Goal: Transaction & Acquisition: Obtain resource

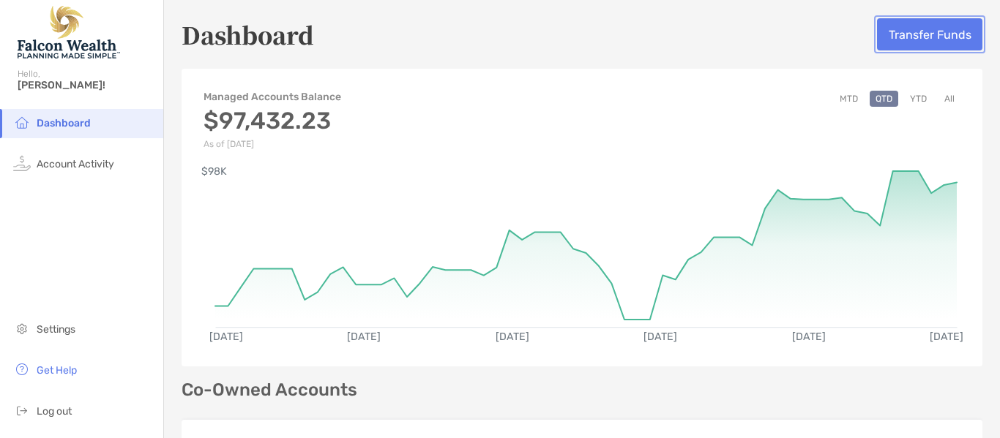
click at [924, 38] on button "Transfer Funds" at bounding box center [929, 34] width 105 height 32
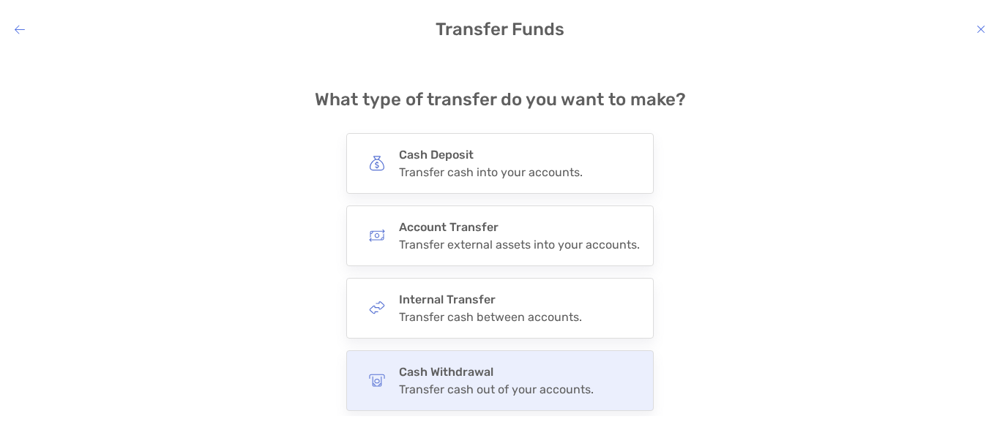
click at [505, 392] on div "Transfer cash out of your accounts." at bounding box center [496, 390] width 195 height 14
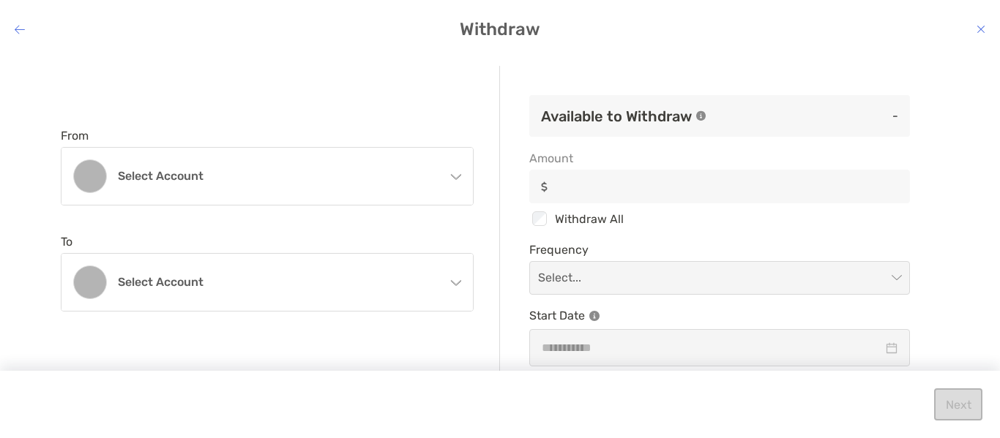
click at [453, 176] on icon "modal" at bounding box center [456, 176] width 10 height 5
click at [23, 26] on icon "modal" at bounding box center [20, 29] width 10 height 12
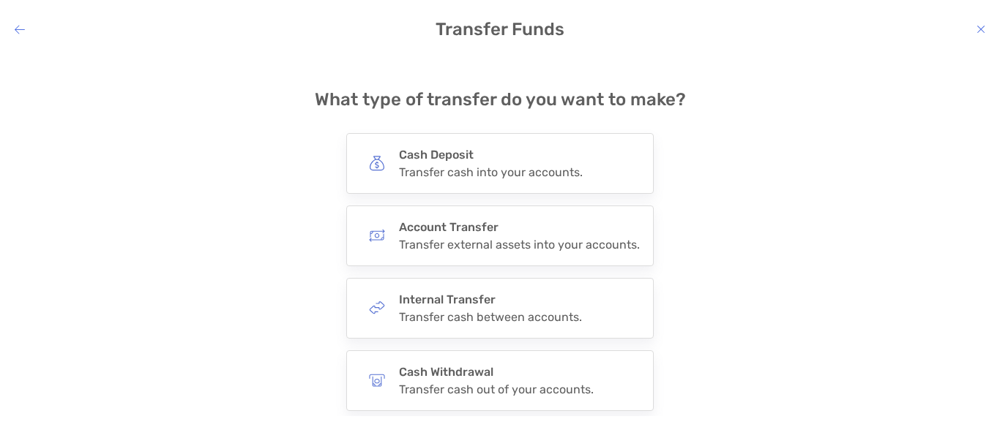
click at [24, 25] on icon "modal" at bounding box center [20, 29] width 10 height 12
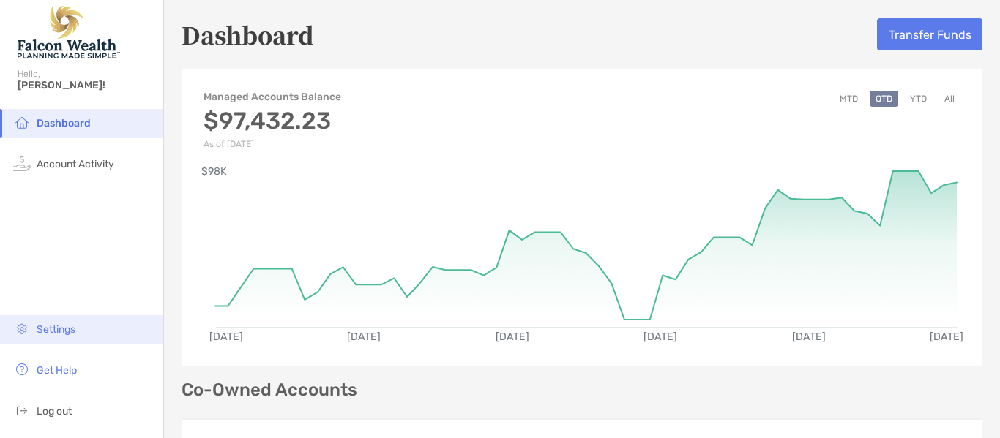
click at [64, 339] on li "Settings" at bounding box center [81, 329] width 163 height 29
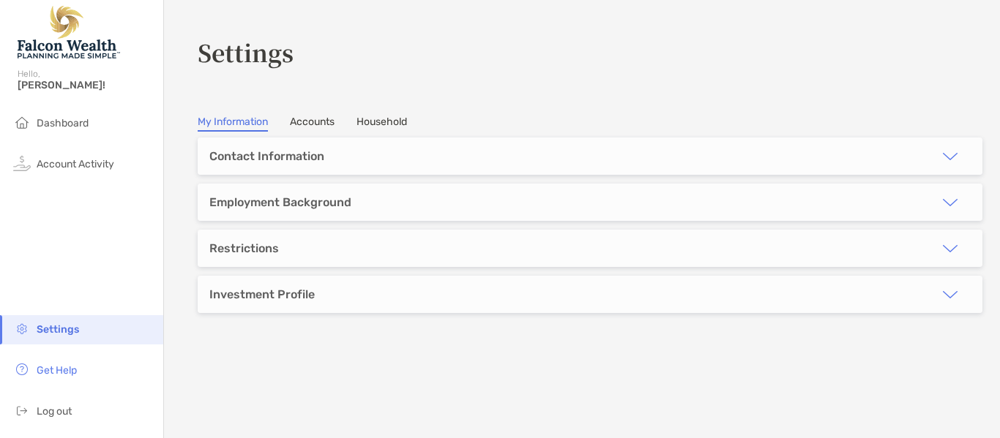
click at [312, 120] on link "Accounts" at bounding box center [312, 124] width 45 height 16
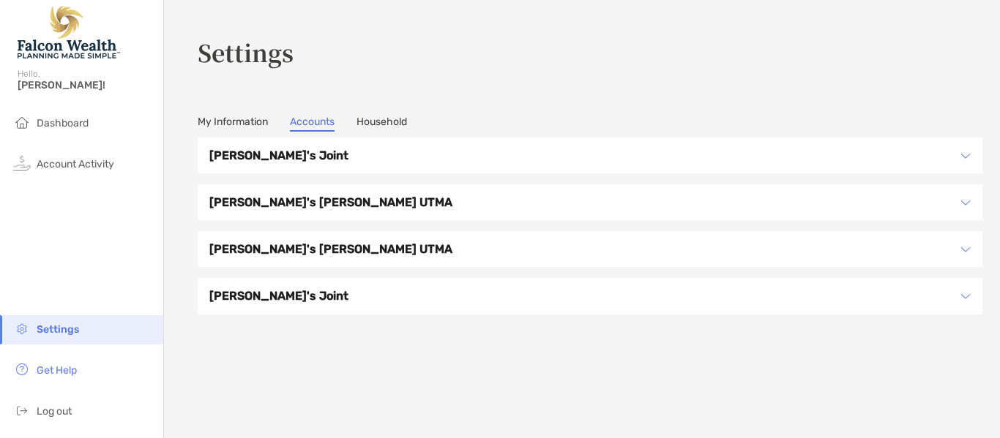
click at [387, 130] on link "Household" at bounding box center [381, 124] width 50 height 16
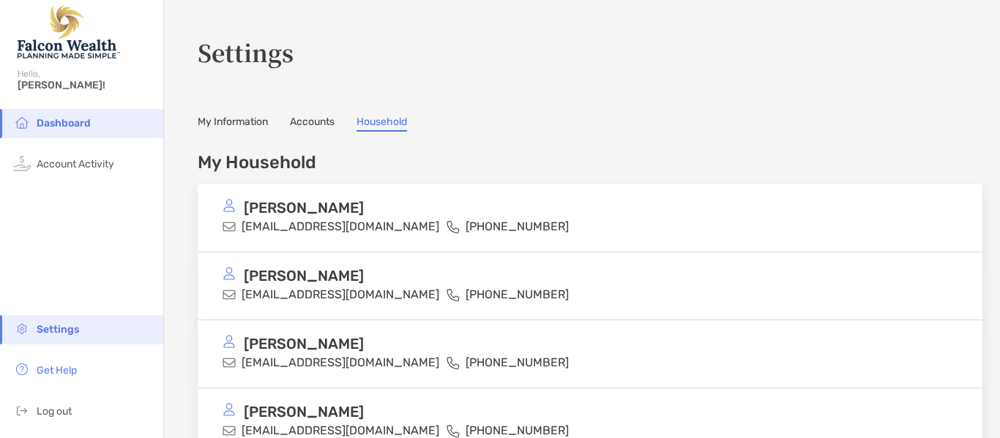
click at [201, 124] on link "My Information" at bounding box center [233, 124] width 70 height 16
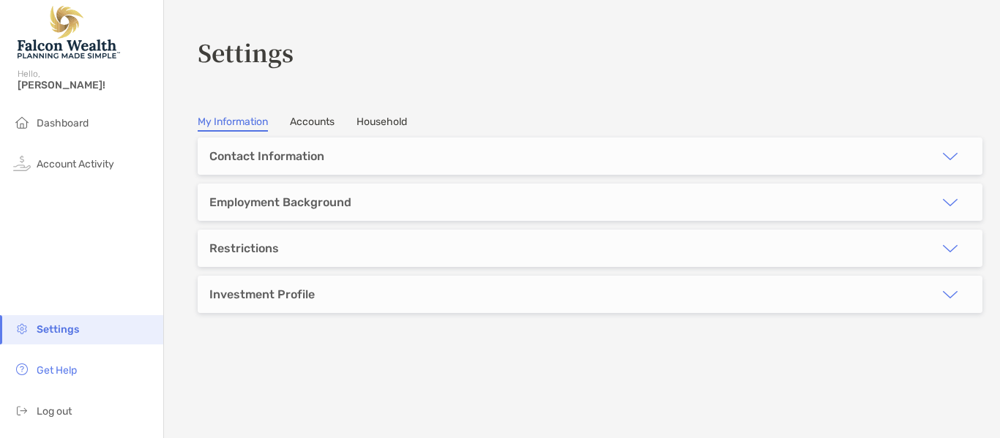
click at [317, 120] on link "Accounts" at bounding box center [312, 124] width 45 height 16
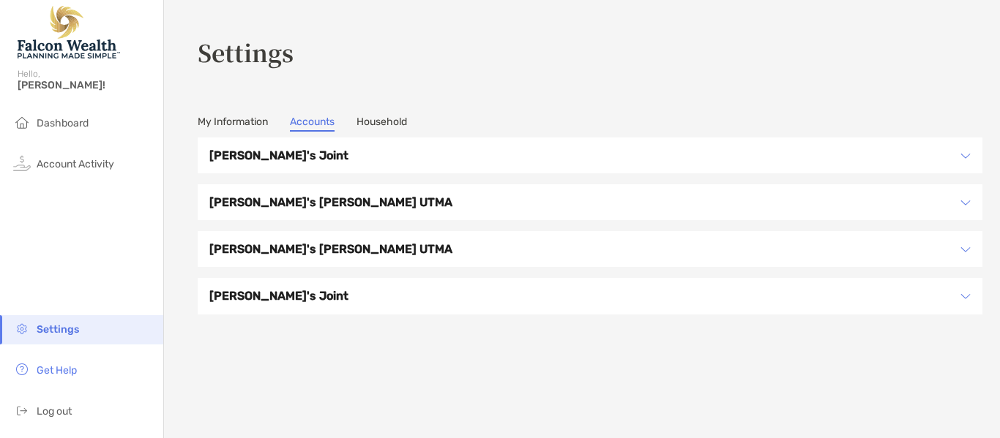
click at [386, 126] on link "Household" at bounding box center [381, 124] width 50 height 16
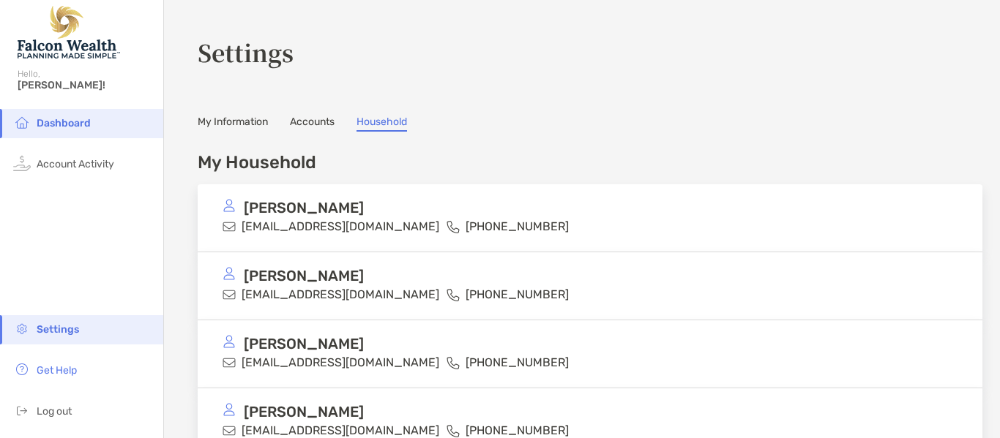
click at [63, 128] on span "Dashboard" at bounding box center [64, 123] width 54 height 12
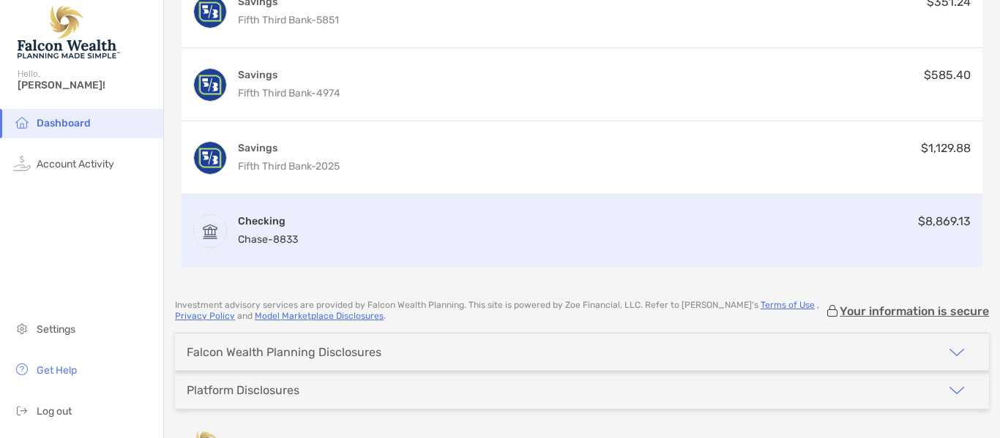
scroll to position [836, 0]
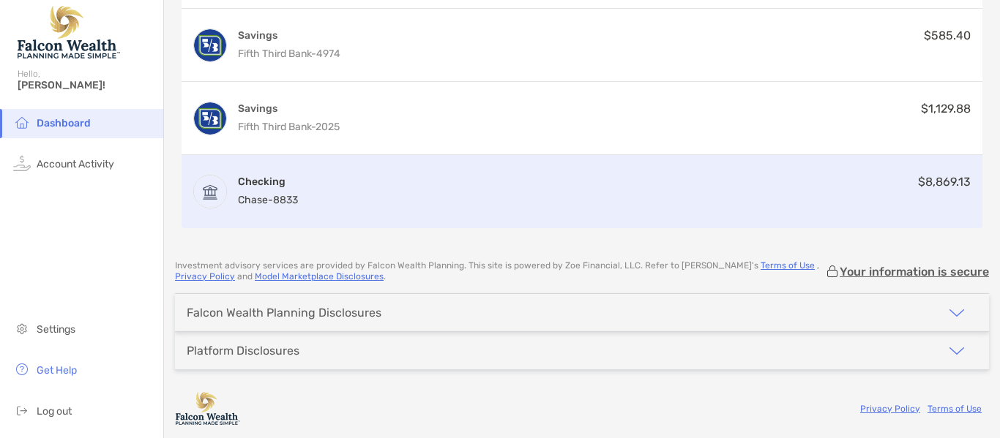
click at [324, 201] on div "Checking Chase - 8833 $8,869.13" at bounding box center [582, 191] width 801 height 73
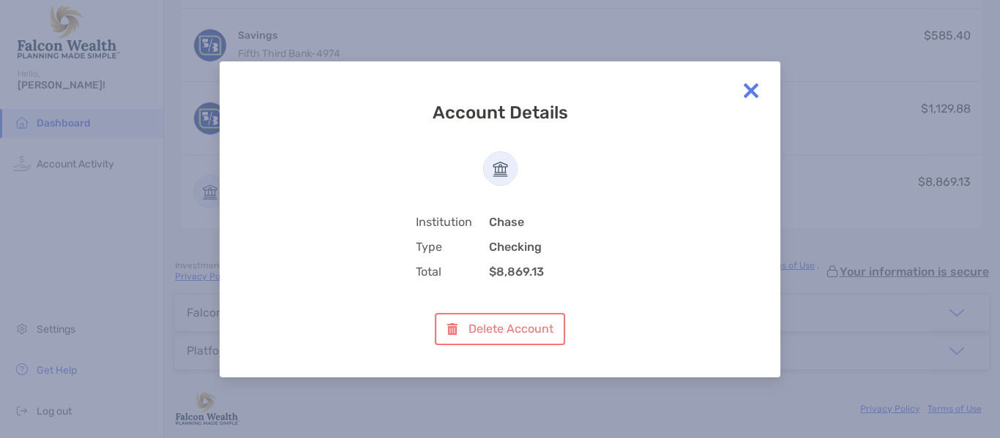
click at [757, 88] on img at bounding box center [750, 90] width 29 height 29
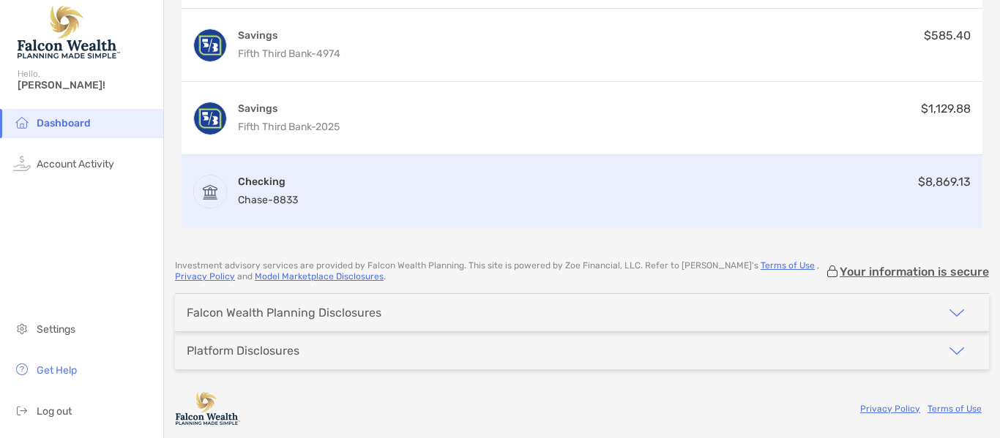
click at [476, 167] on div "Checking Chase - 8833 $8,869.13" at bounding box center [582, 191] width 801 height 73
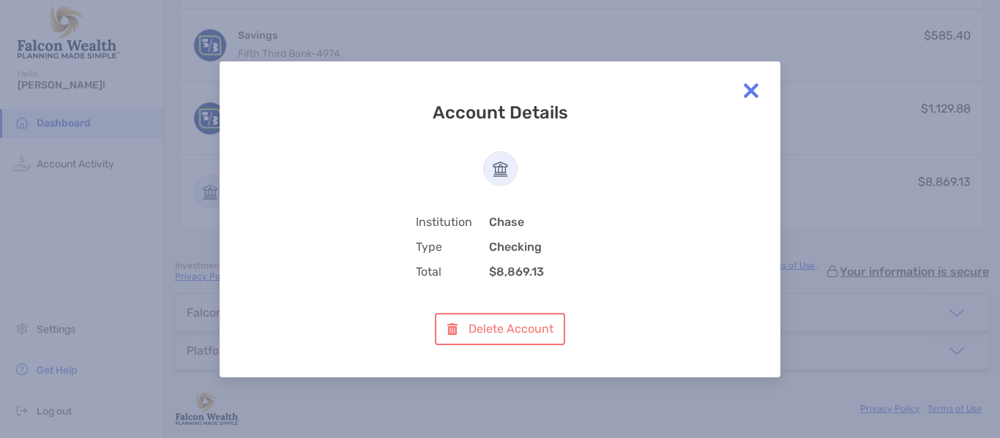
click at [749, 86] on img at bounding box center [750, 90] width 29 height 29
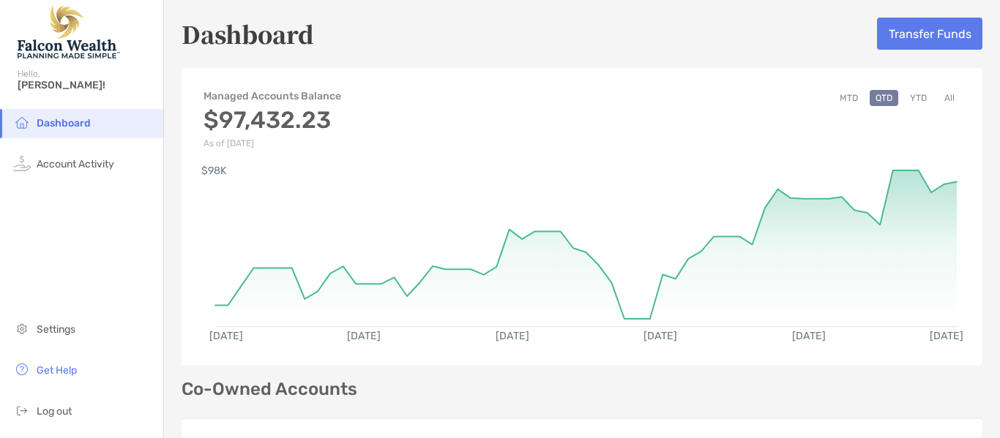
scroll to position [0, 0]
click at [899, 47] on button "Transfer Funds" at bounding box center [929, 34] width 105 height 32
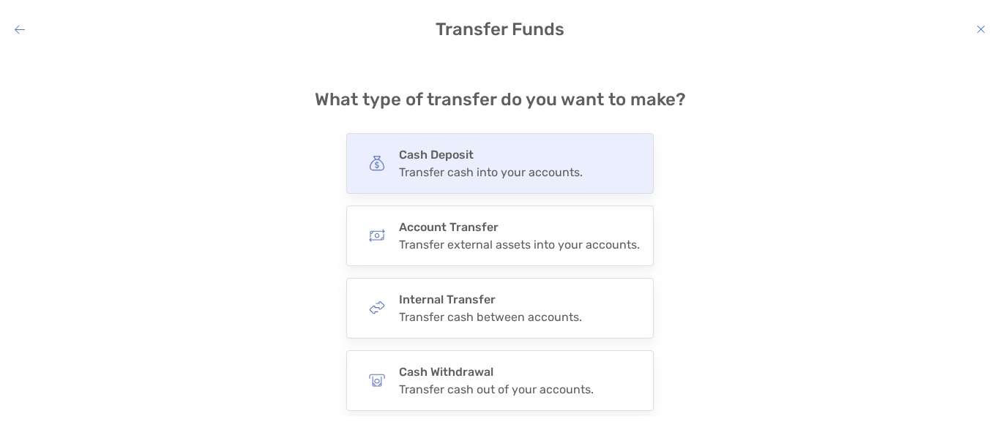
click at [509, 172] on div "Transfer cash into your accounts." at bounding box center [491, 172] width 184 height 14
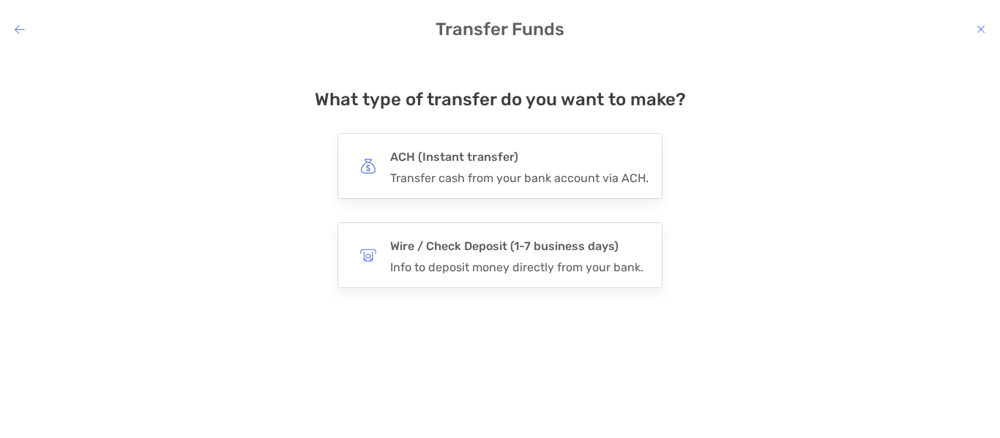
click at [509, 172] on div "Transfer cash from your bank account via ACH." at bounding box center [519, 178] width 258 height 14
click at [0, 0] on input "***" at bounding box center [0, 0] width 0 height 0
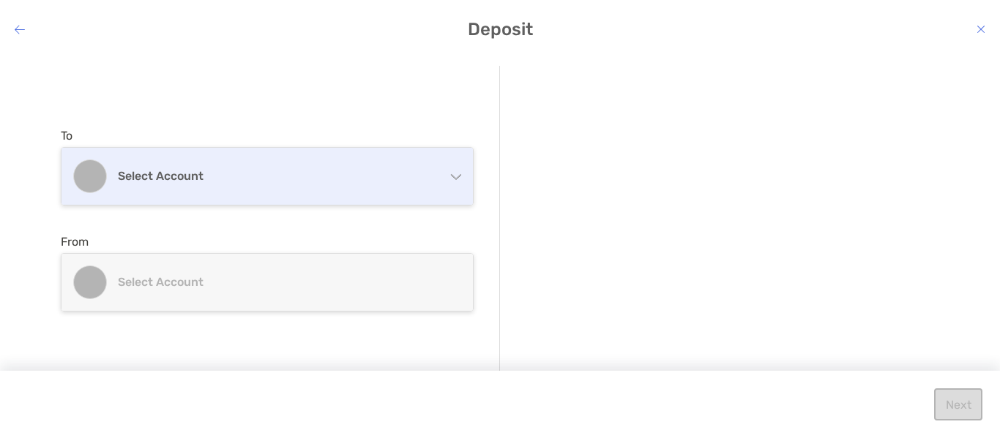
click at [463, 174] on div "Select account" at bounding box center [266, 176] width 411 height 57
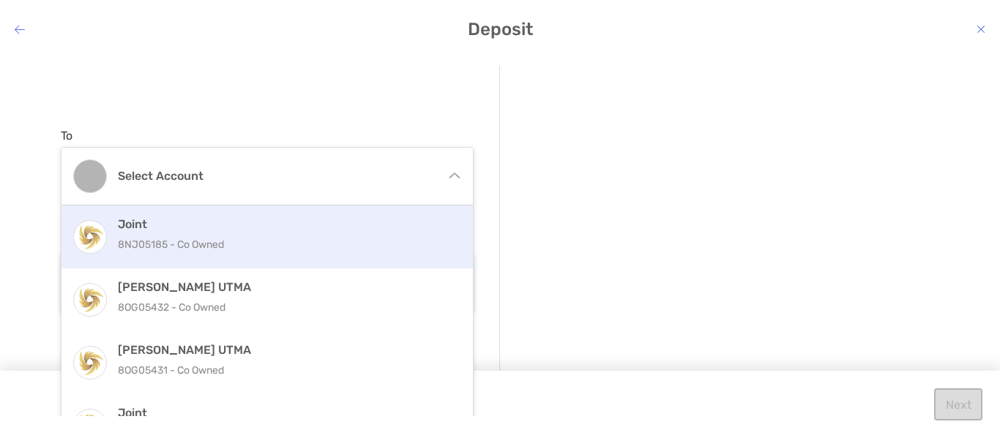
scroll to position [42, 0]
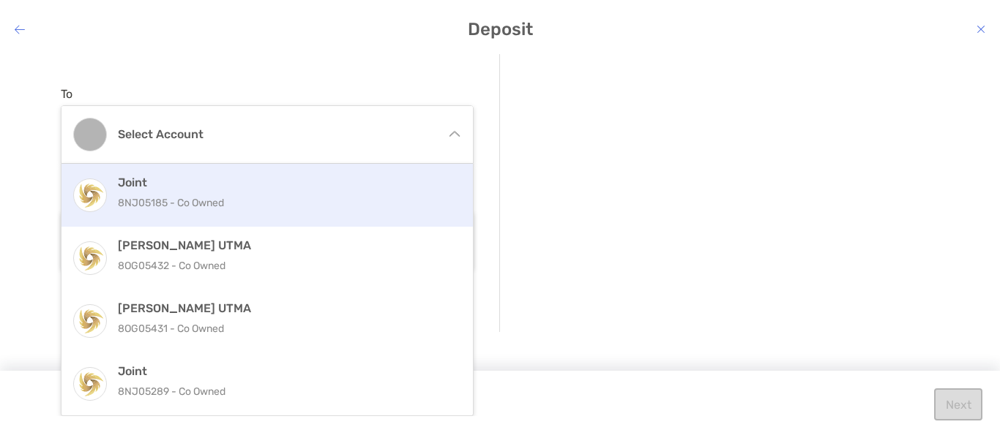
click at [321, 202] on p "8NJ05185 - Co Owned" at bounding box center [283, 203] width 330 height 18
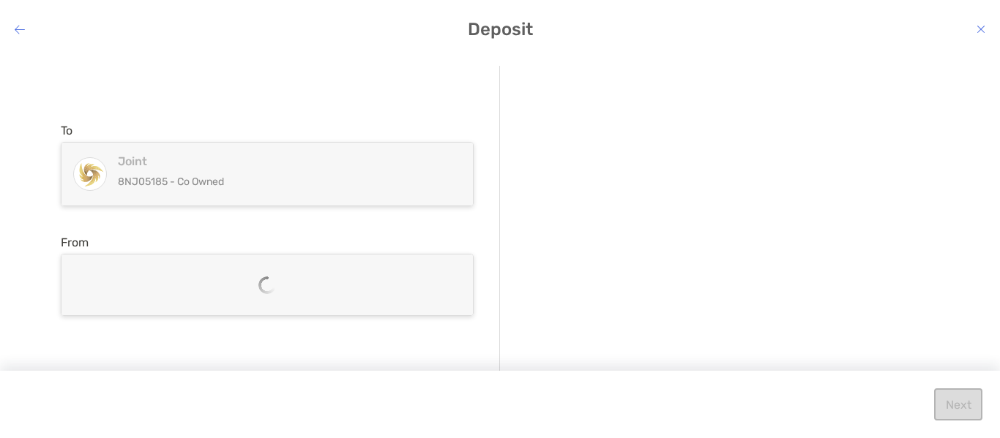
scroll to position [0, 0]
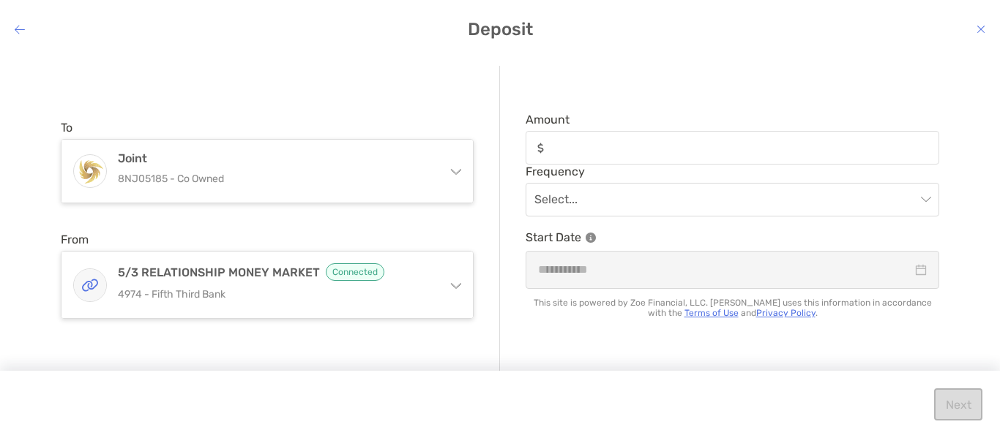
click at [459, 285] on icon "modal" at bounding box center [456, 285] width 10 height 5
click at [473, 137] on div "To Joint 8NJ05185 - Co Owned Joint 8NJ05185 - Co Owned [PERSON_NAME] UTMA 8OG05…" at bounding box center [280, 220] width 439 height 308
click at [452, 278] on icon "modal" at bounding box center [455, 283] width 12 height 12
click at [346, 11] on div "Deposit To Joint 8NJ05185 - Co Owned Joint 8NJ05185 - Co Owned [PERSON_NAME] UT…" at bounding box center [500, 219] width 1000 height 438
click at [19, 23] on div "modal" at bounding box center [20, 30] width 10 height 14
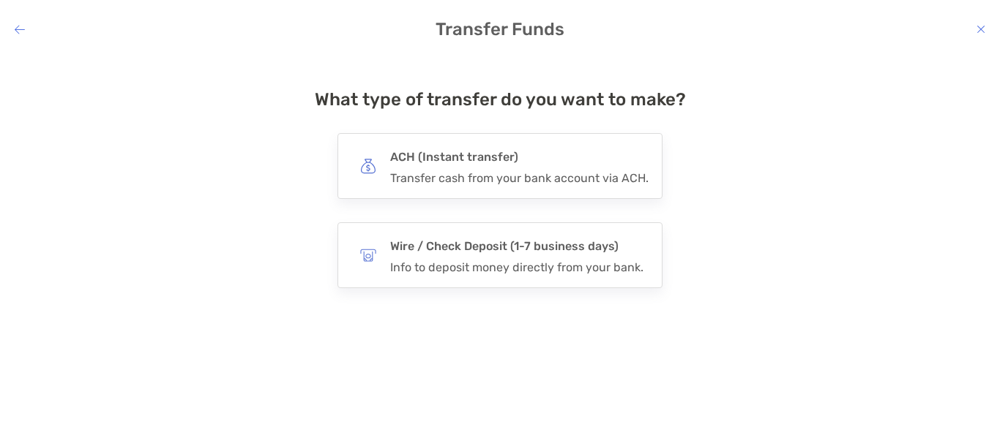
click at [19, 23] on div "modal" at bounding box center [20, 30] width 10 height 14
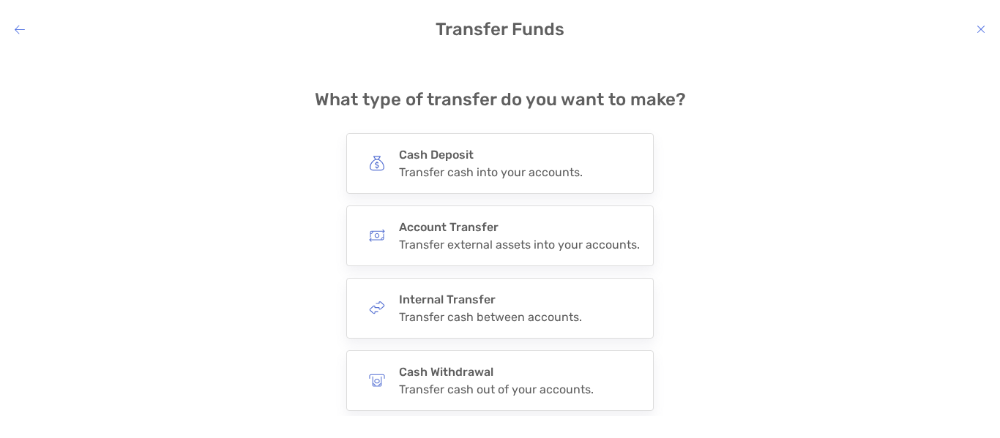
click at [19, 23] on div "modal" at bounding box center [20, 30] width 10 height 14
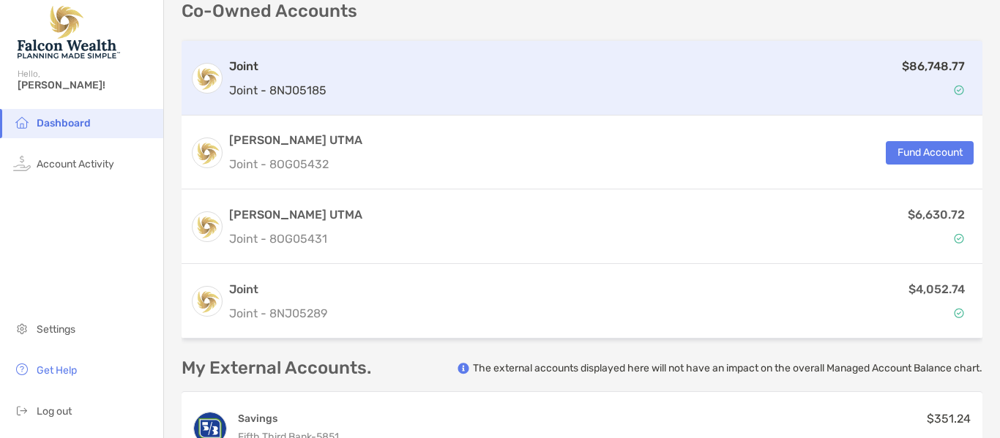
scroll to position [380, 0]
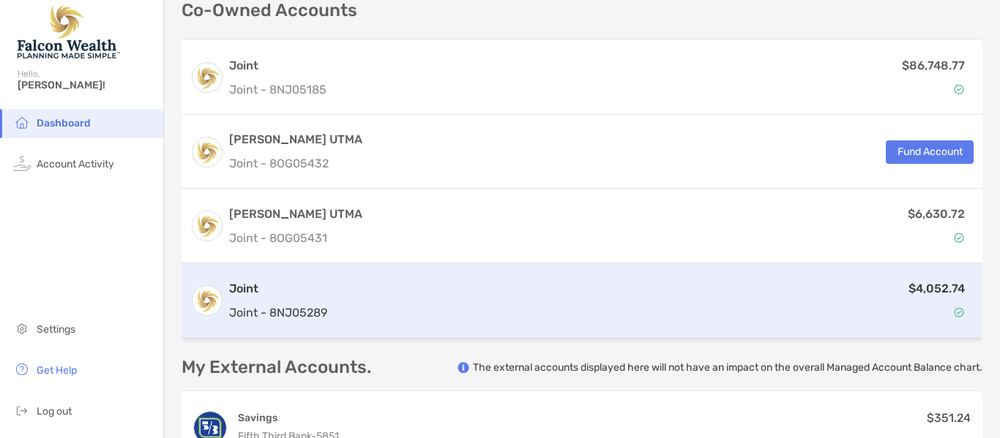
click at [270, 286] on h3 "Joint" at bounding box center [278, 289] width 98 height 18
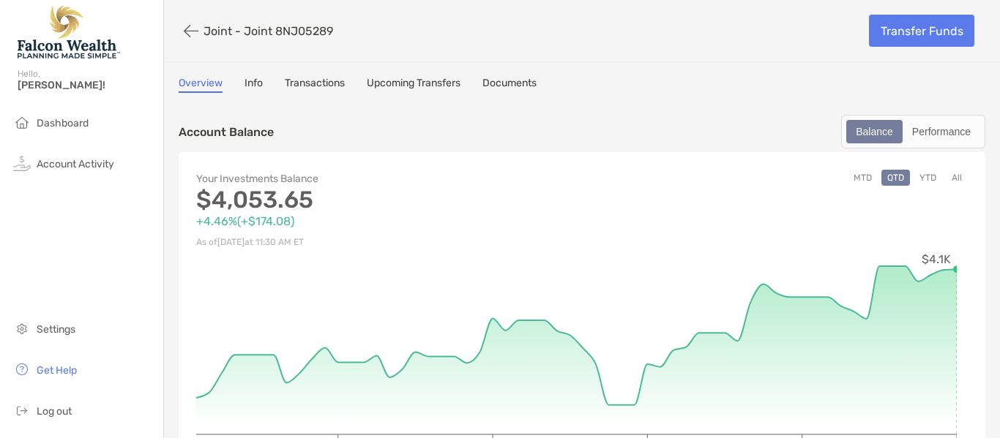
click at [256, 78] on link "Info" at bounding box center [253, 85] width 18 height 16
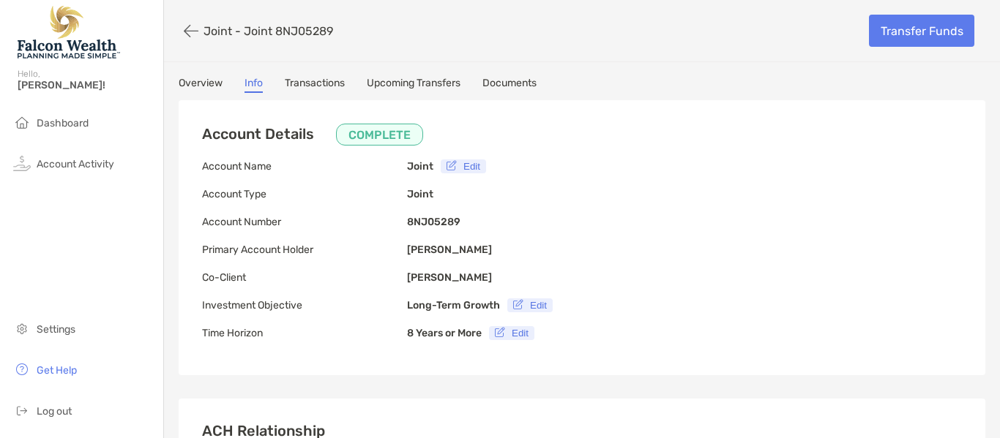
click at [473, 165] on button "Edit" at bounding box center [463, 167] width 45 height 14
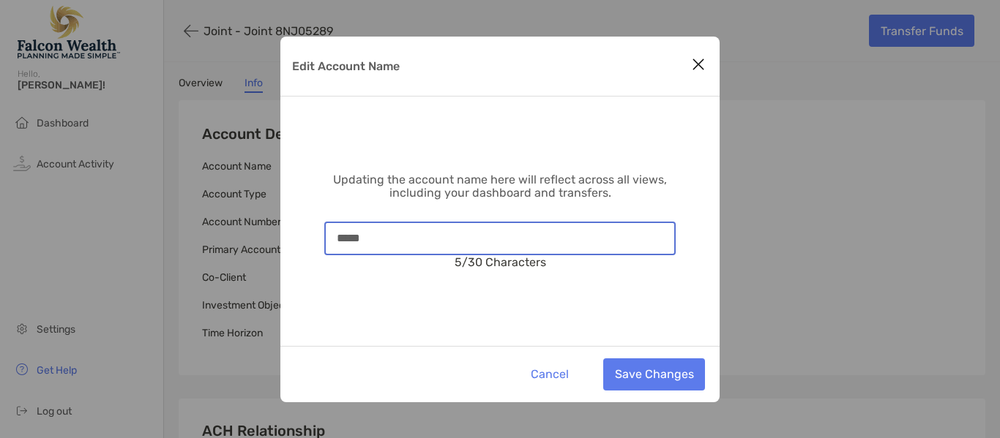
click at [492, 236] on input "*****" at bounding box center [500, 238] width 348 height 12
type input "**********"
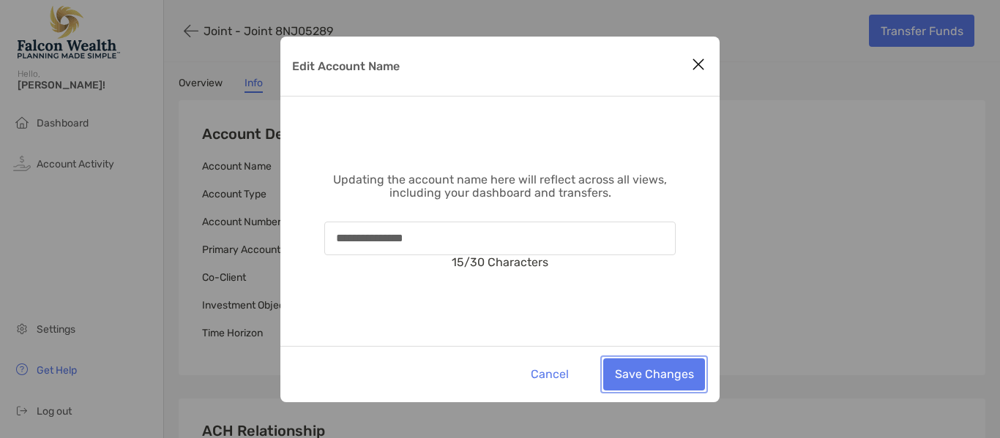
click at [642, 363] on button "Save Changes" at bounding box center [654, 375] width 102 height 32
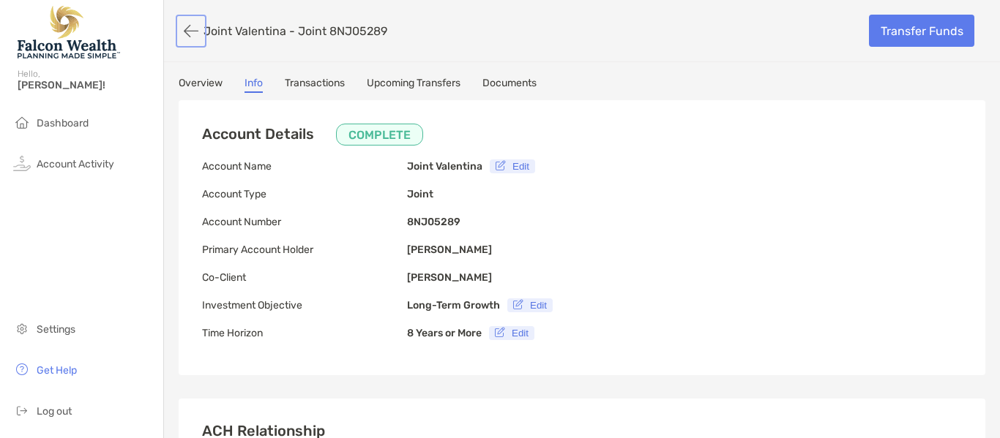
click at [190, 26] on button "button" at bounding box center [191, 31] width 25 height 27
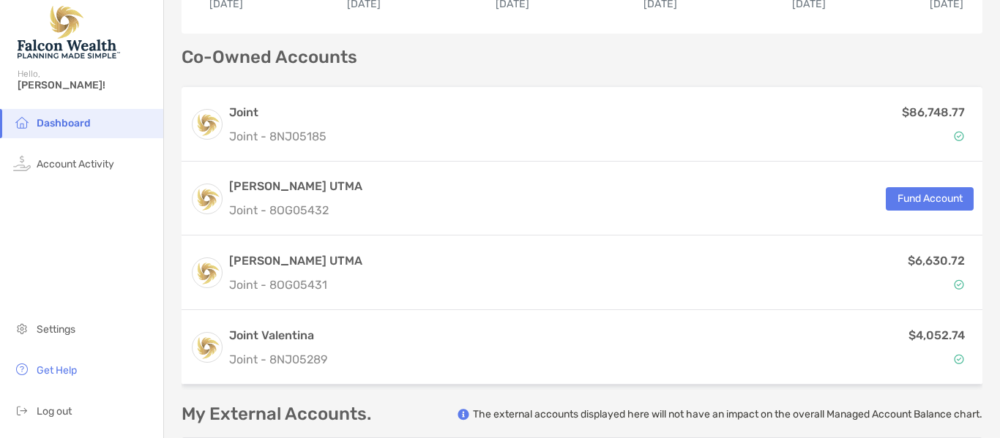
scroll to position [334, 0]
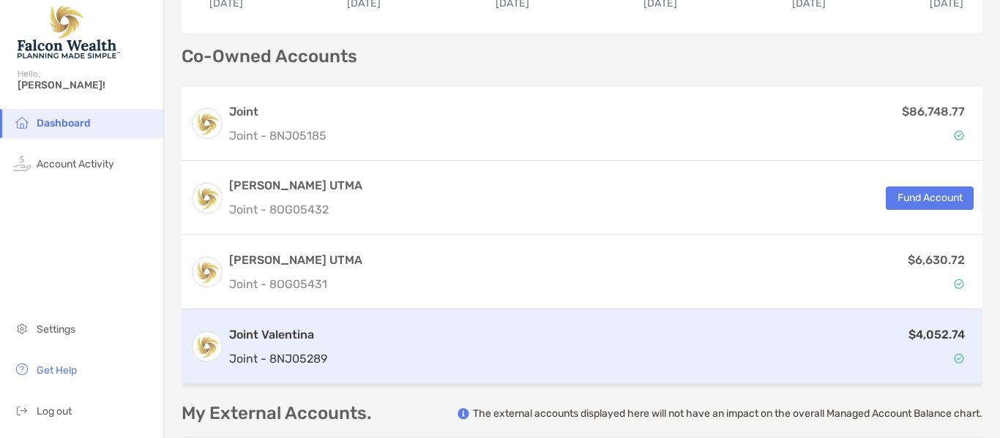
click at [299, 332] on h3 "Joint Valentina" at bounding box center [278, 335] width 98 height 18
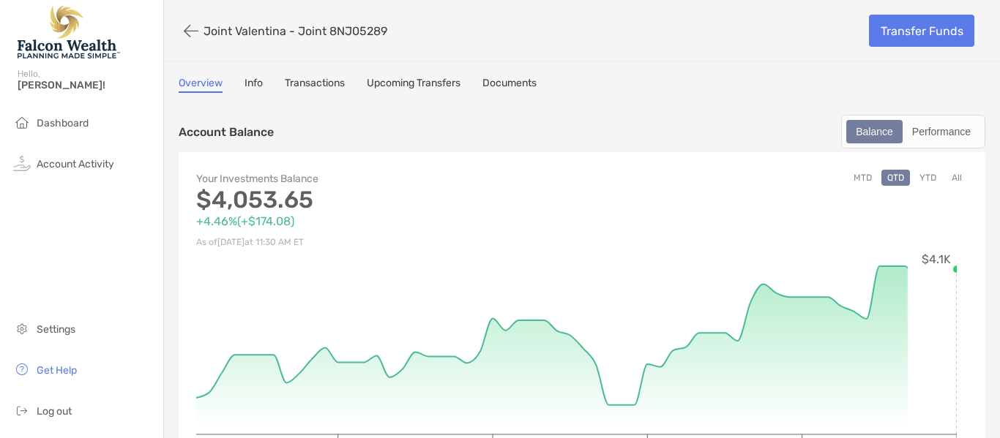
click at [256, 87] on link "Info" at bounding box center [253, 85] width 18 height 16
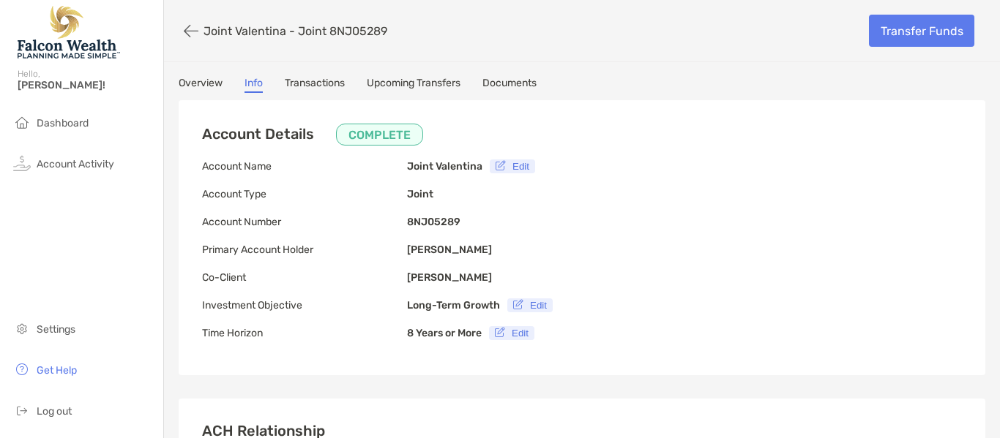
click at [527, 165] on button "Edit" at bounding box center [512, 167] width 45 height 14
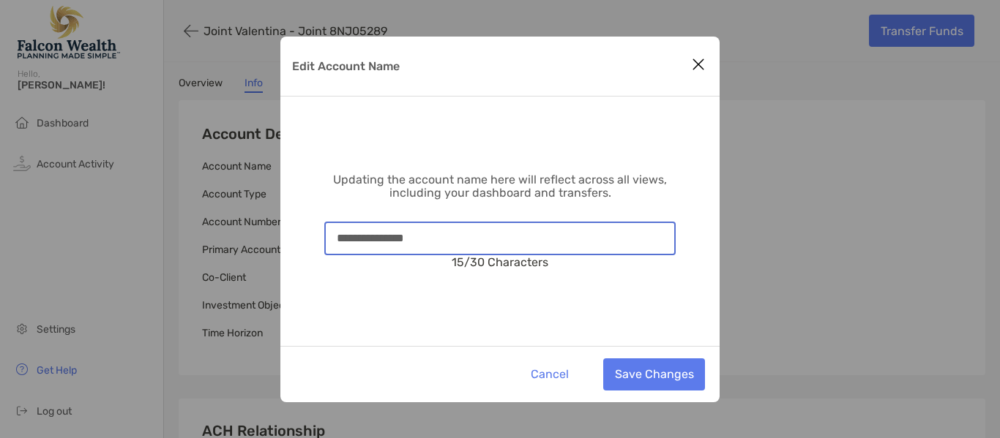
drag, startPoint x: 367, startPoint y: 239, endPoint x: 277, endPoint y: 231, distance: 89.7
click at [277, 231] on div "**********" at bounding box center [500, 219] width 1000 height 438
click at [415, 232] on input "*********" at bounding box center [500, 238] width 348 height 12
type input "**********"
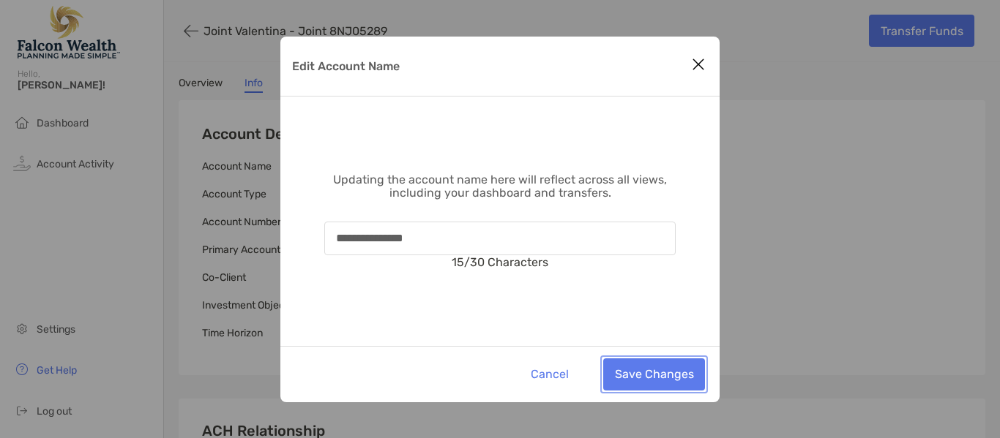
click at [633, 385] on button "Save Changes" at bounding box center [654, 375] width 102 height 32
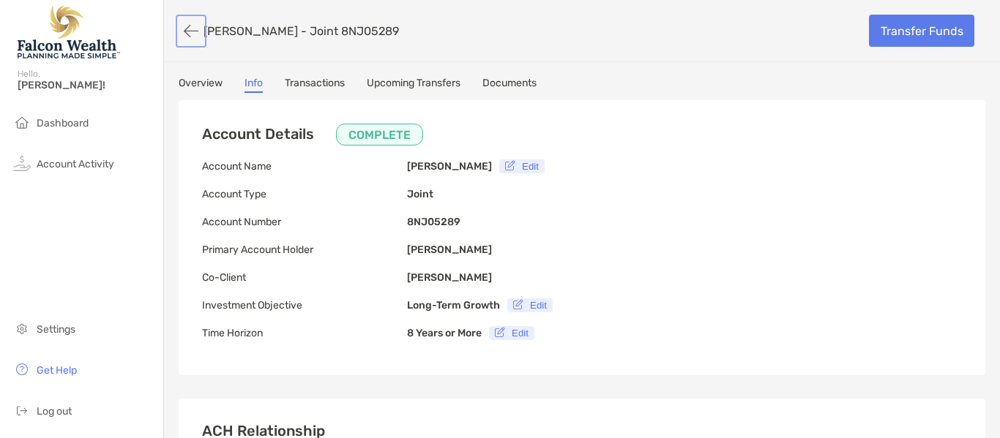
click at [192, 35] on button "button" at bounding box center [191, 31] width 25 height 27
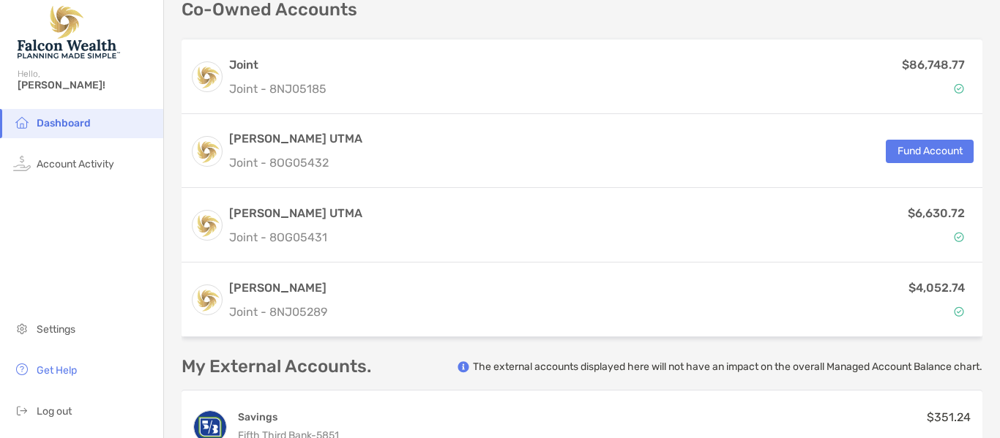
scroll to position [381, 0]
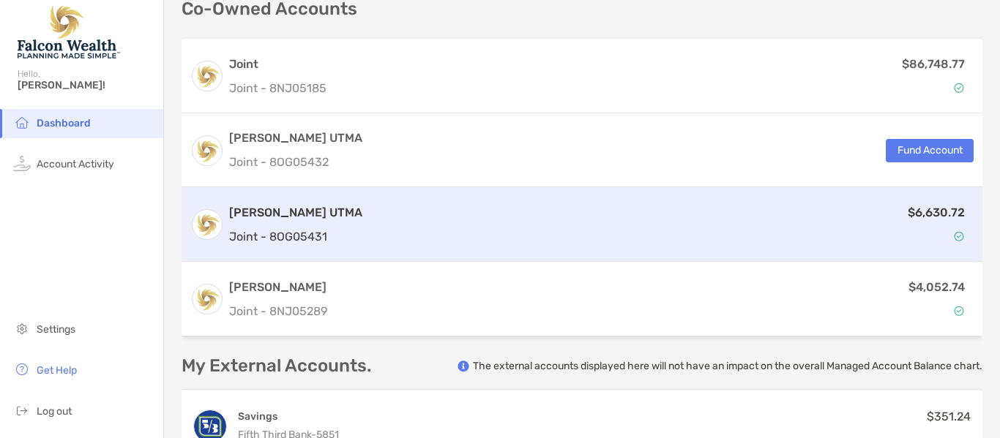
click at [323, 222] on div "[PERSON_NAME] UTMA Joint - 8OG05431" at bounding box center [295, 225] width 133 height 42
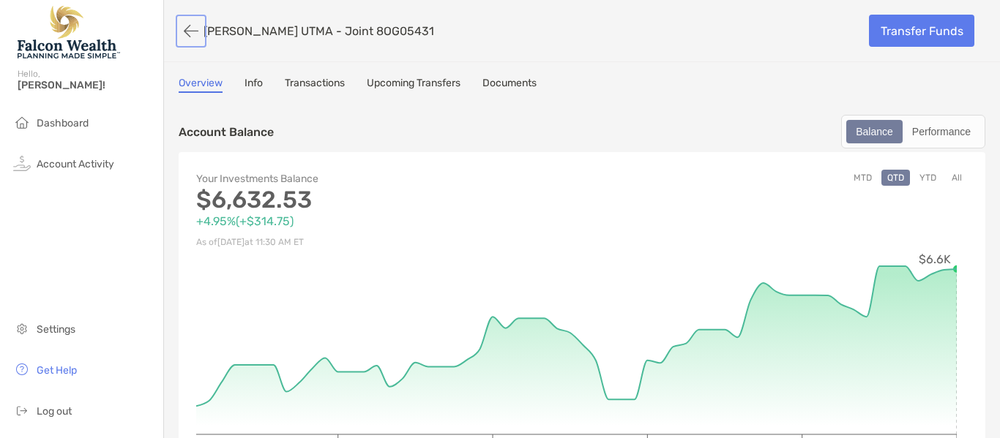
click at [191, 33] on button "button" at bounding box center [191, 31] width 25 height 27
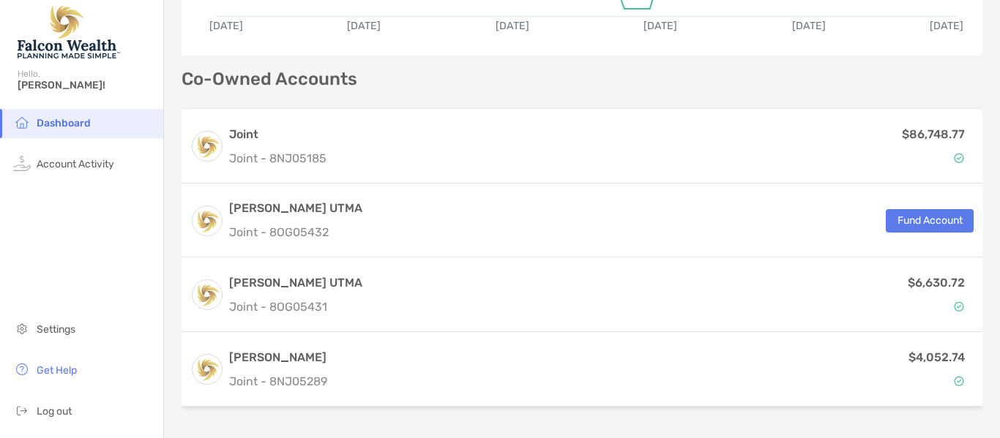
scroll to position [312, 0]
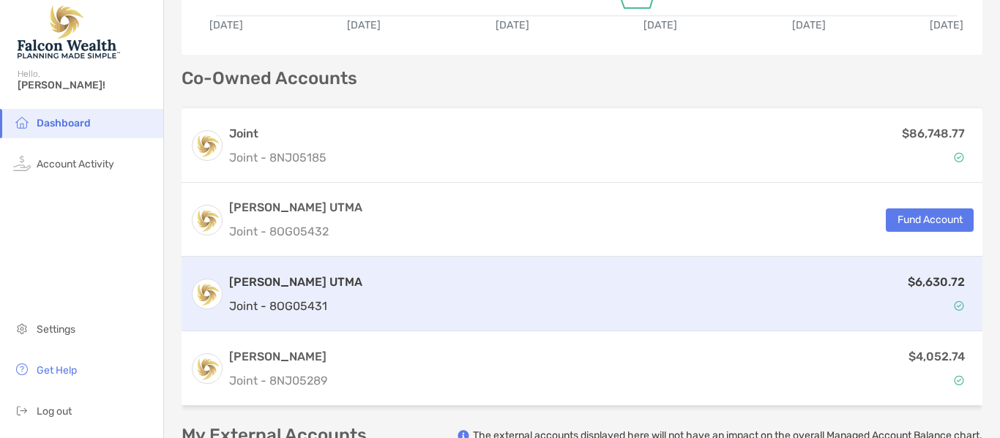
click at [368, 293] on div "$6,630.72" at bounding box center [670, 294] width 605 height 42
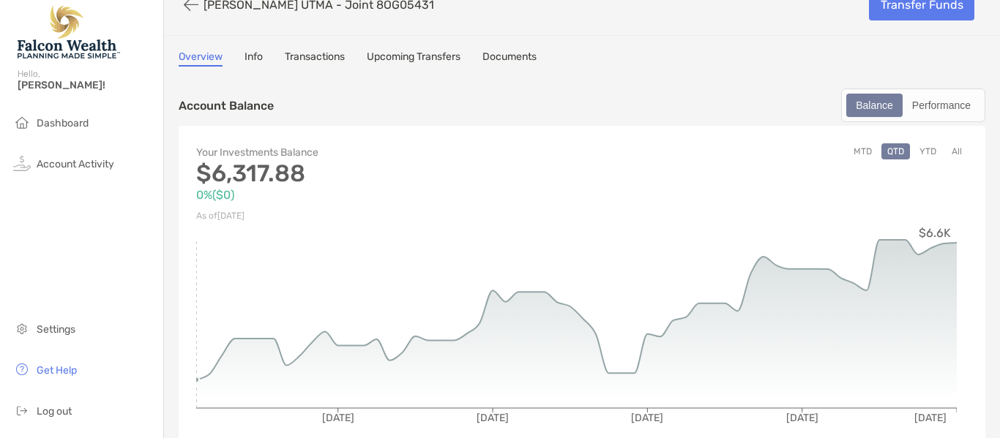
scroll to position [1, 0]
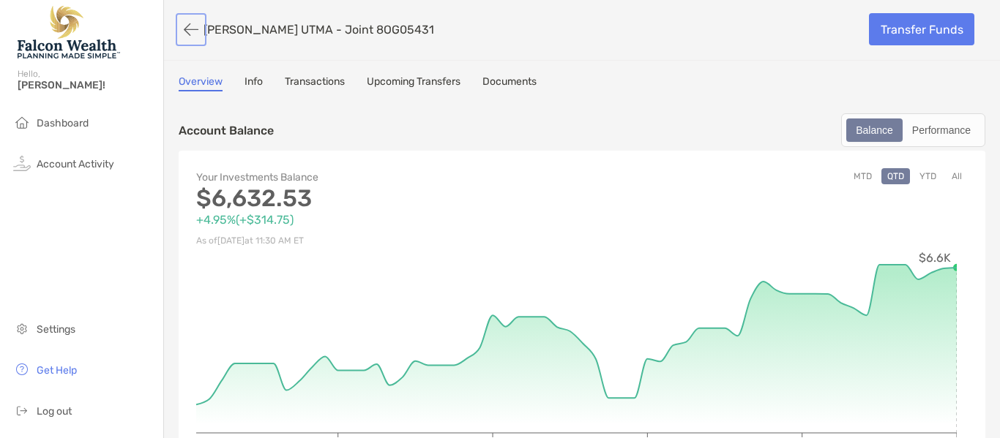
click at [192, 32] on button "button" at bounding box center [191, 29] width 25 height 27
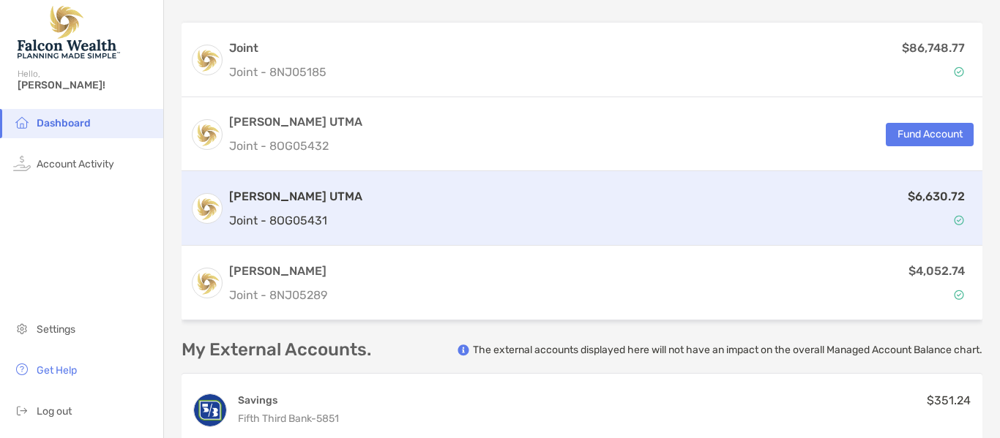
scroll to position [405, 0]
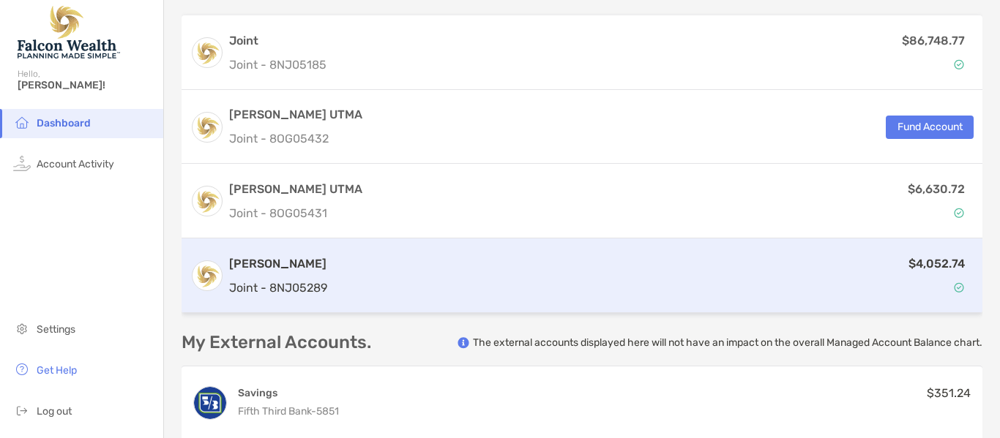
click at [285, 268] on h3 "[PERSON_NAME]" at bounding box center [278, 264] width 98 height 18
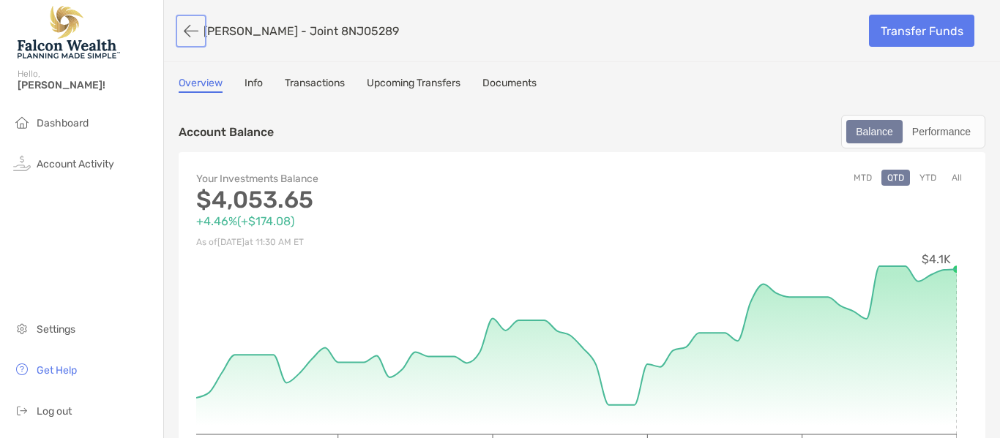
click at [185, 34] on button "button" at bounding box center [191, 31] width 25 height 27
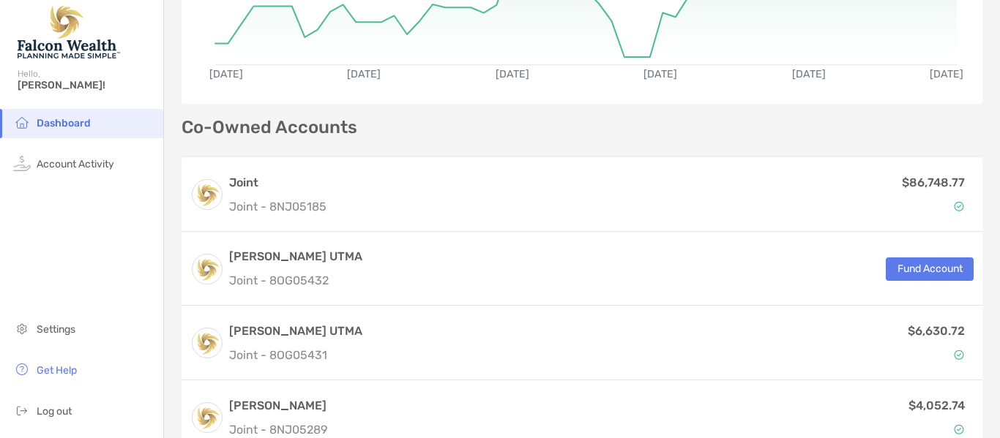
scroll to position [263, 0]
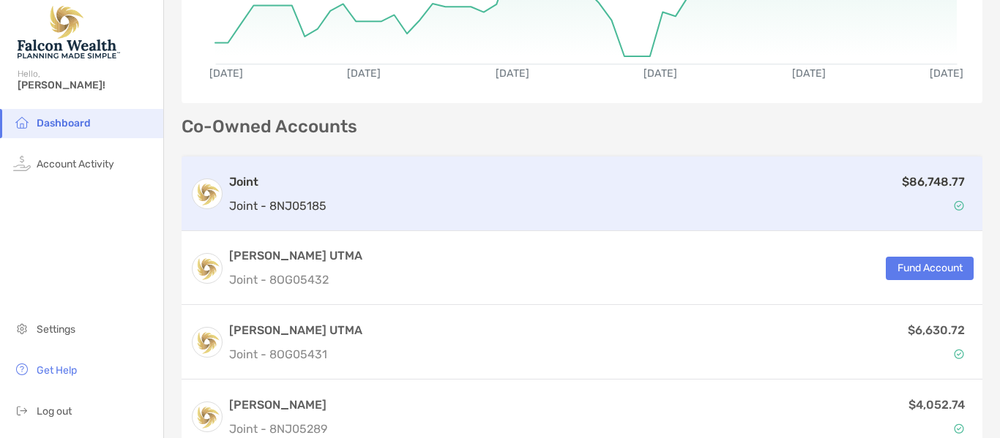
click at [297, 187] on h3 "Joint" at bounding box center [277, 182] width 97 height 18
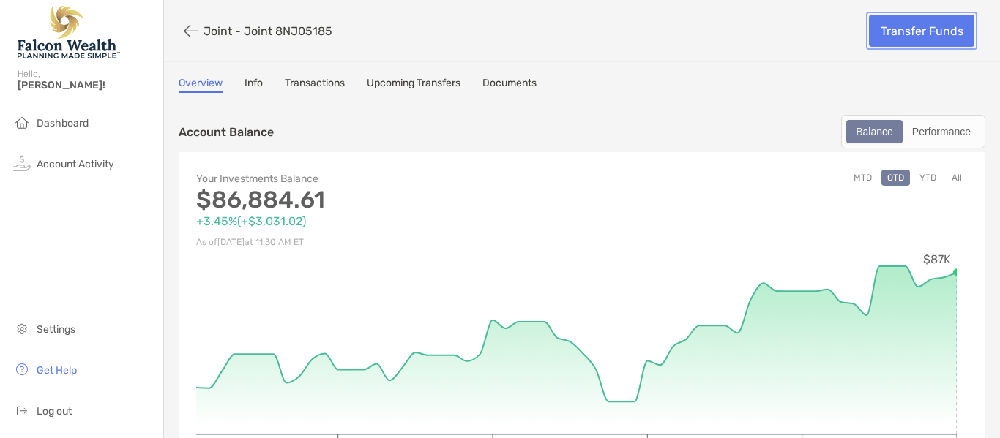
click at [914, 20] on link "Transfer Funds" at bounding box center [921, 31] width 105 height 32
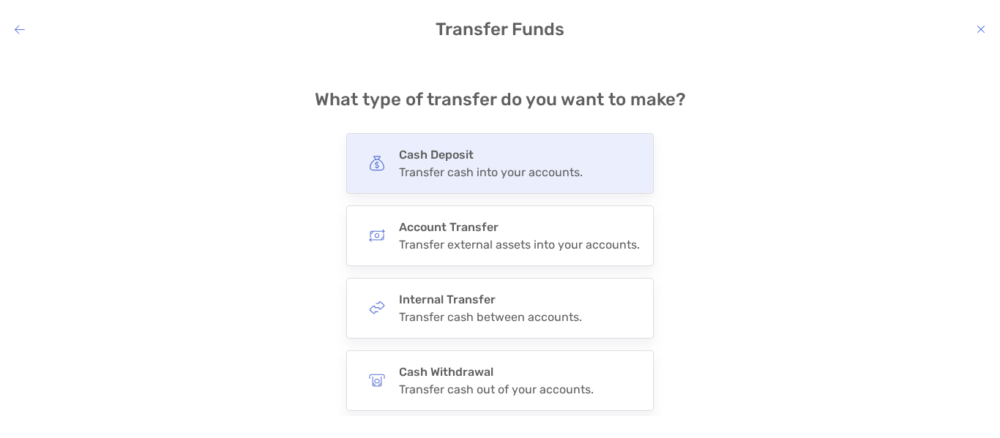
click at [593, 164] on div "Cash Deposit Transfer cash into your accounts." at bounding box center [499, 163] width 307 height 61
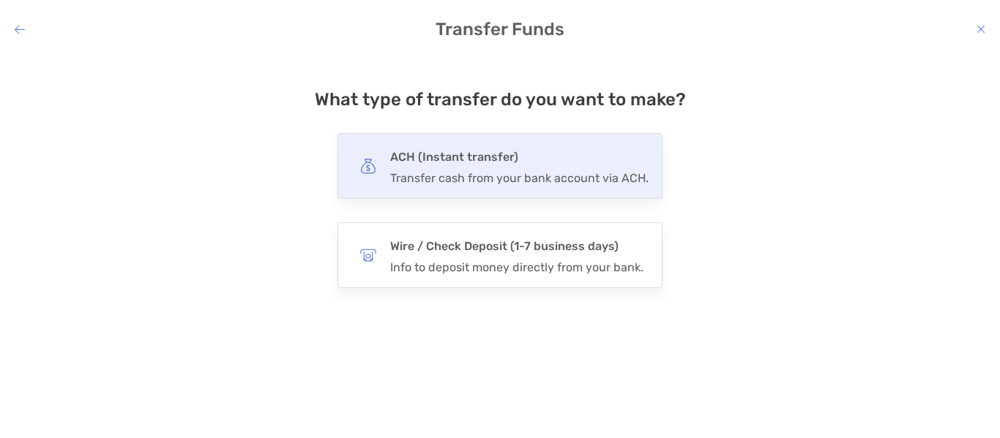
click at [517, 165] on h4 "ACH (Instant transfer)" at bounding box center [519, 157] width 258 height 20
click at [0, 0] on input "***" at bounding box center [0, 0] width 0 height 0
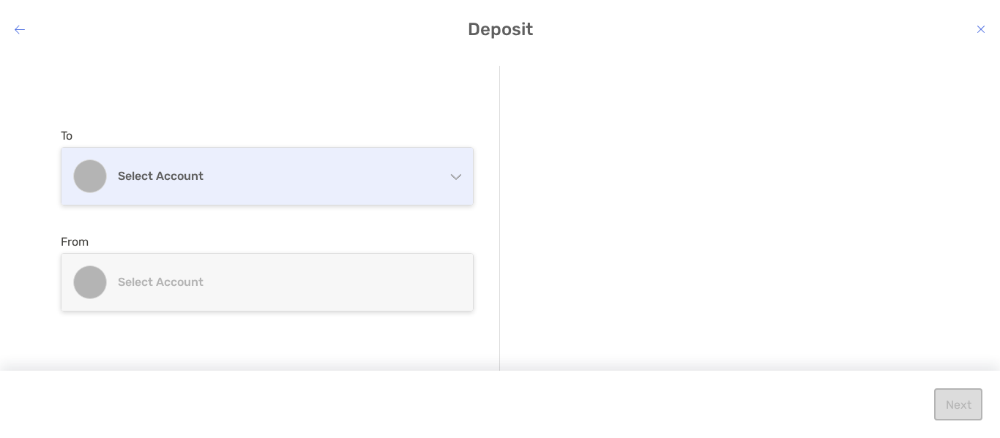
click at [455, 185] on div "Select account" at bounding box center [266, 176] width 411 height 57
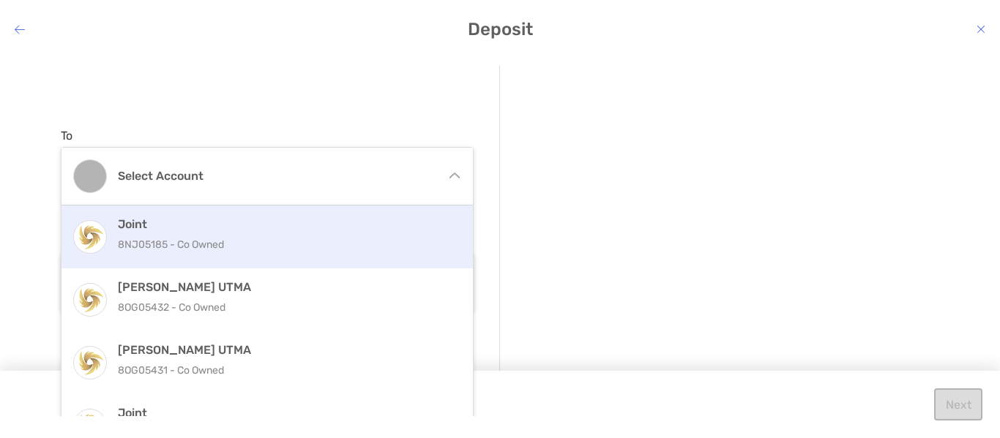
click at [310, 232] on div "Joint 8NJ05185 - Co Owned" at bounding box center [283, 237] width 330 height 40
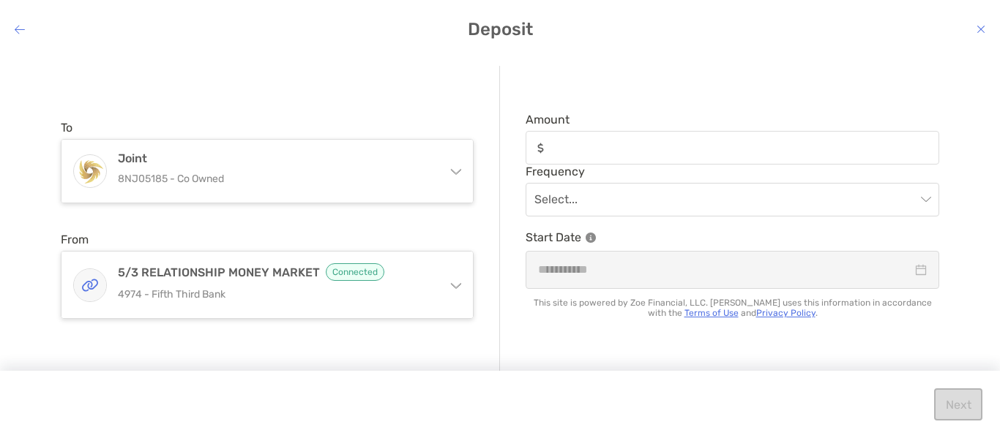
click at [457, 286] on icon "modal" at bounding box center [456, 285] width 10 height 5
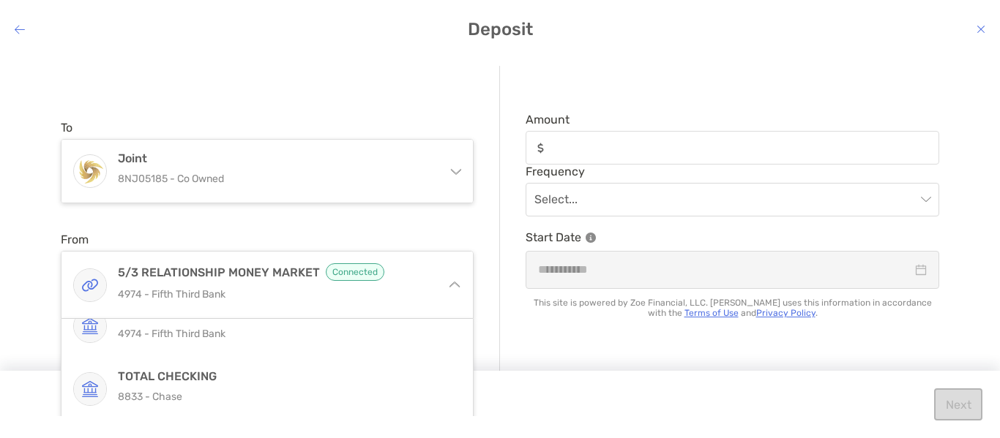
scroll to position [52, 0]
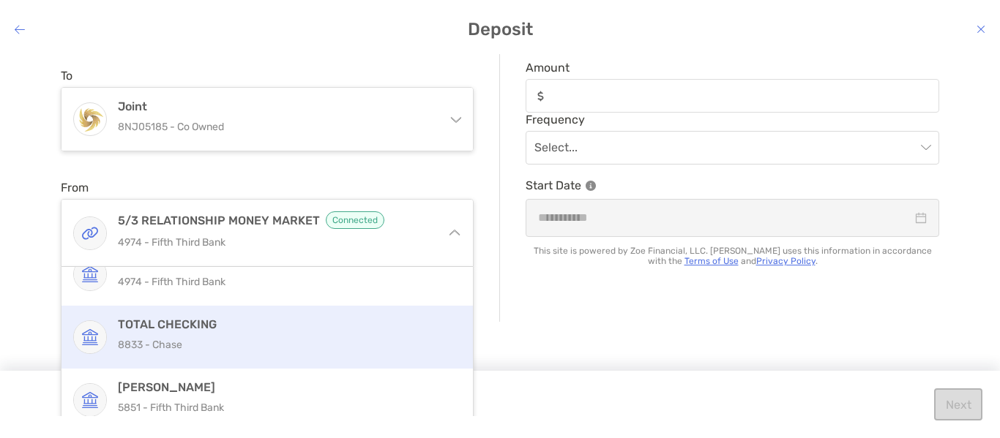
click at [240, 328] on h4 "TOTAL CHECKING" at bounding box center [283, 325] width 330 height 14
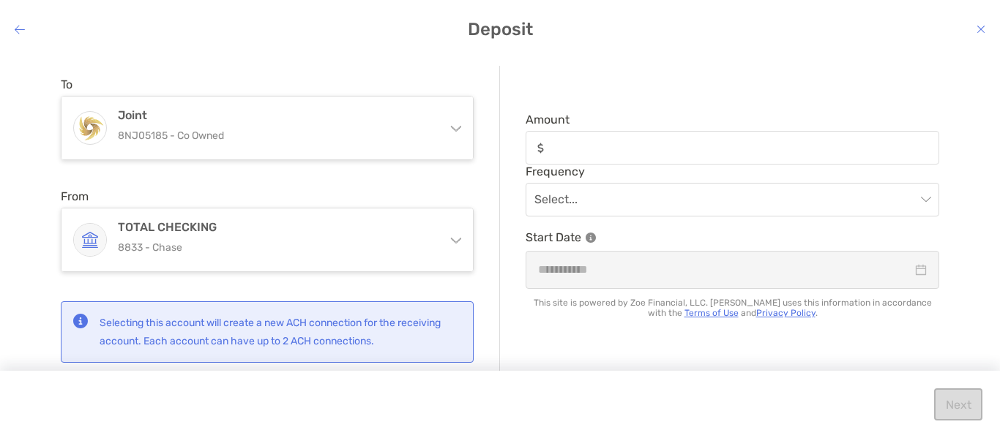
scroll to position [0, 0]
click at [592, 157] on div "modal" at bounding box center [732, 148] width 414 height 34
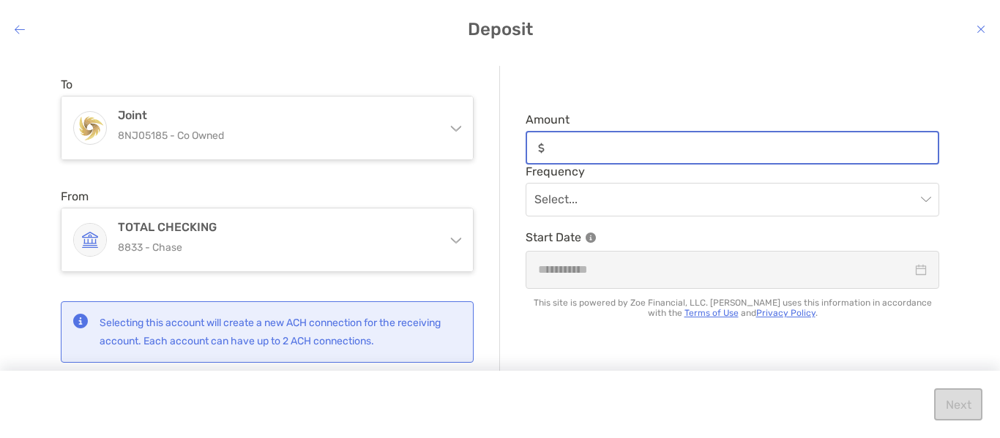
click at [592, 154] on input "Amount" at bounding box center [743, 148] width 387 height 12
click at [592, 153] on input "Amount" at bounding box center [743, 148] width 387 height 12
type input "*******"
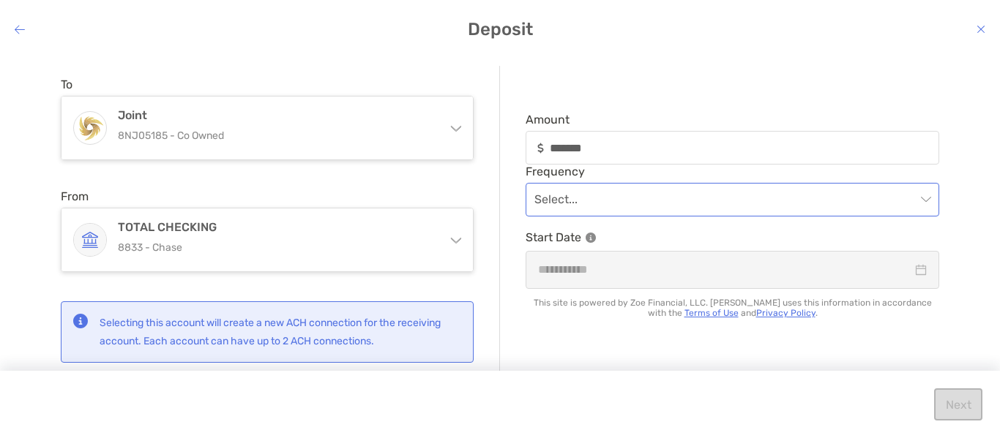
click at [639, 198] on input "modal" at bounding box center [724, 200] width 381 height 32
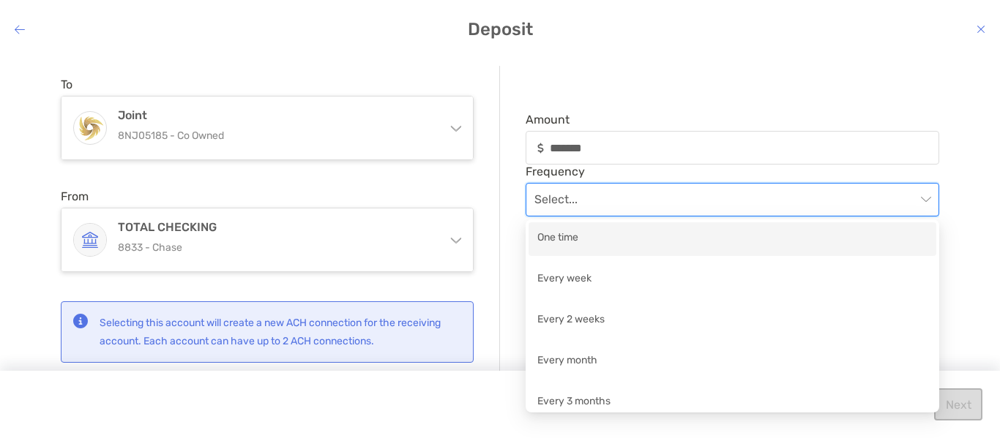
click at [582, 243] on div "One time" at bounding box center [732, 239] width 390 height 18
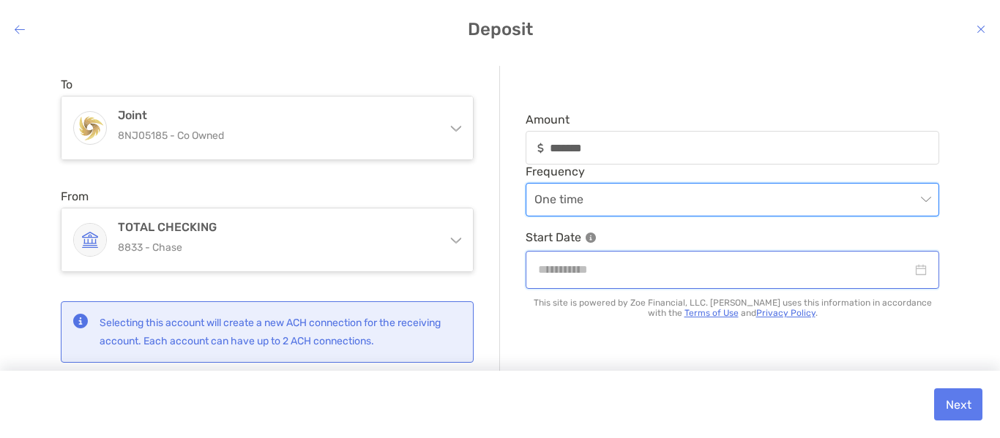
click at [592, 273] on input "modal" at bounding box center [725, 270] width 374 height 18
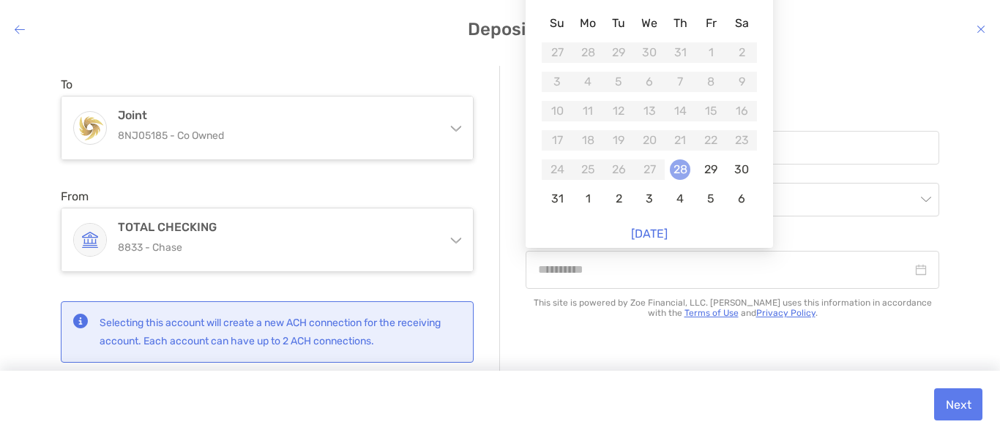
click at [680, 162] on div "28" at bounding box center [680, 170] width 20 height 20
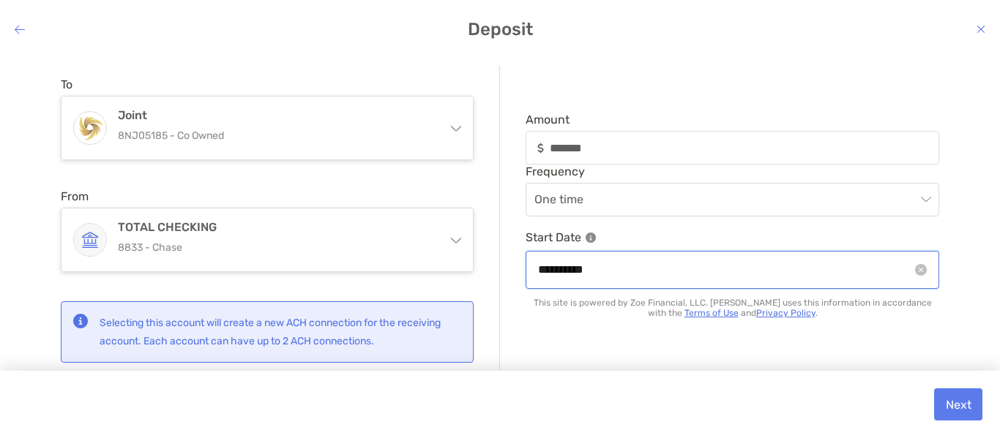
click at [603, 274] on input "**********" at bounding box center [725, 270] width 374 height 18
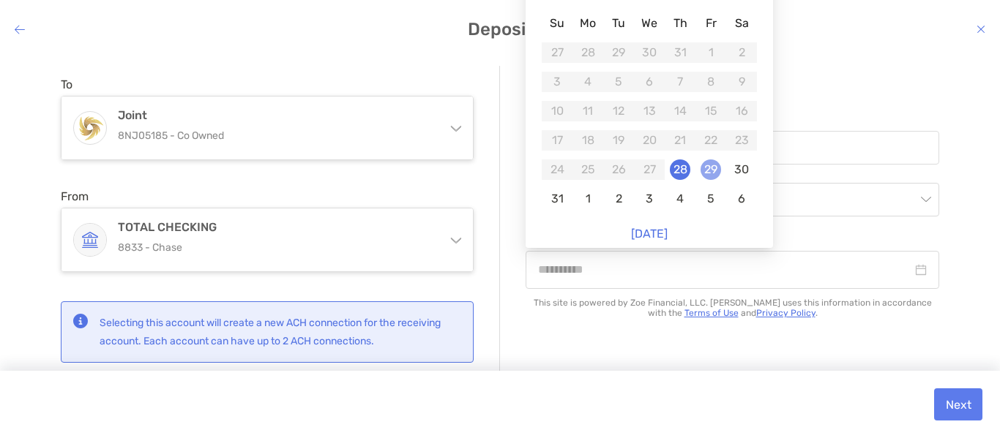
click at [708, 170] on div "29" at bounding box center [710, 170] width 20 height 20
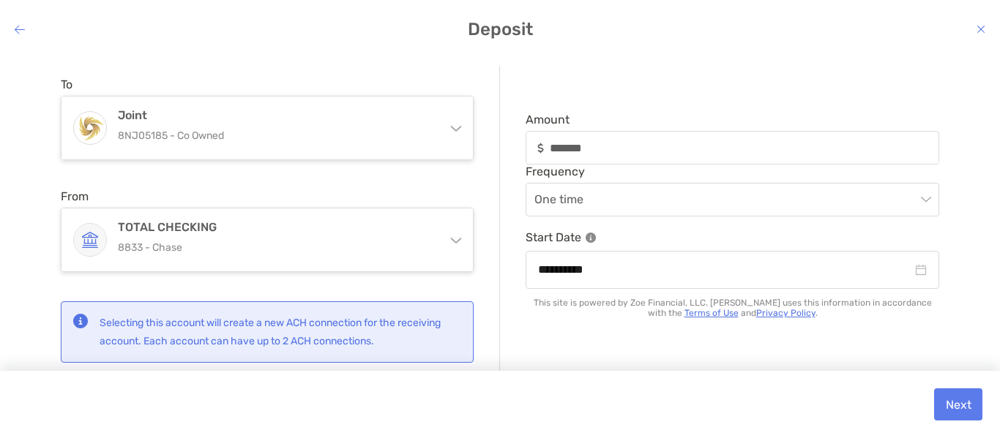
type input "**********"
click at [974, 403] on button "Next" at bounding box center [958, 405] width 48 height 32
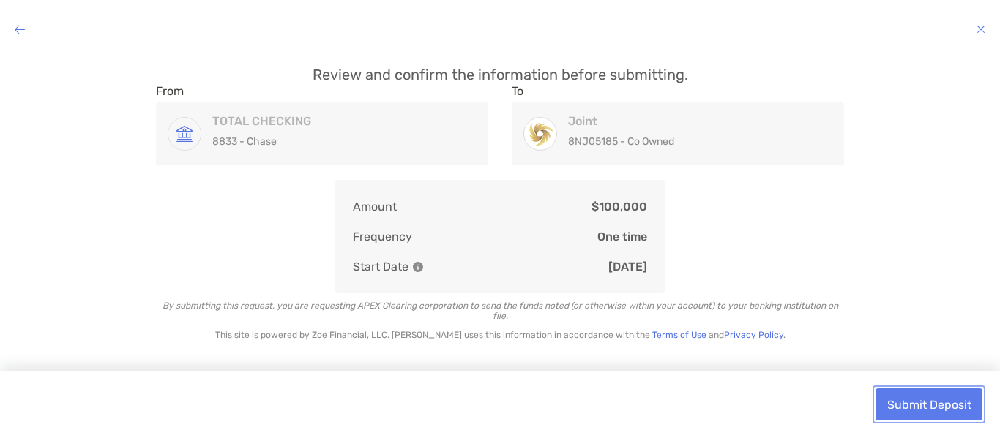
click at [964, 408] on button "Submit Deposit" at bounding box center [928, 405] width 107 height 32
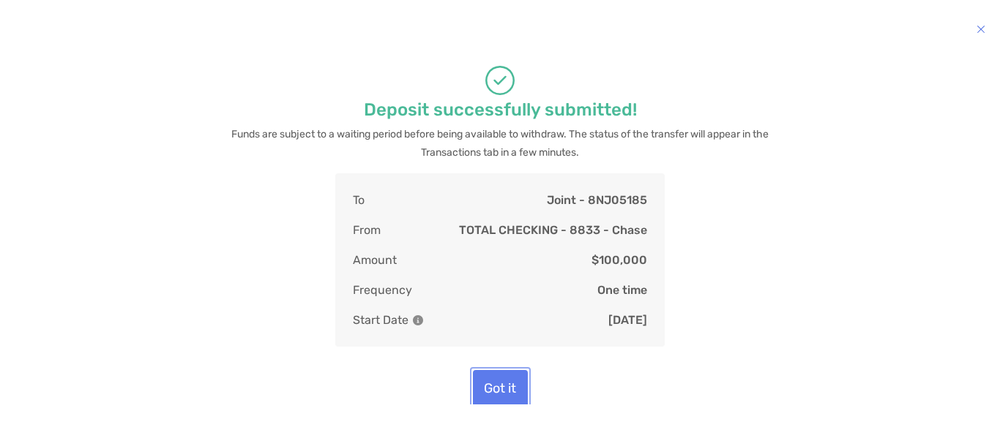
click at [493, 401] on button "Got it" at bounding box center [500, 388] width 55 height 37
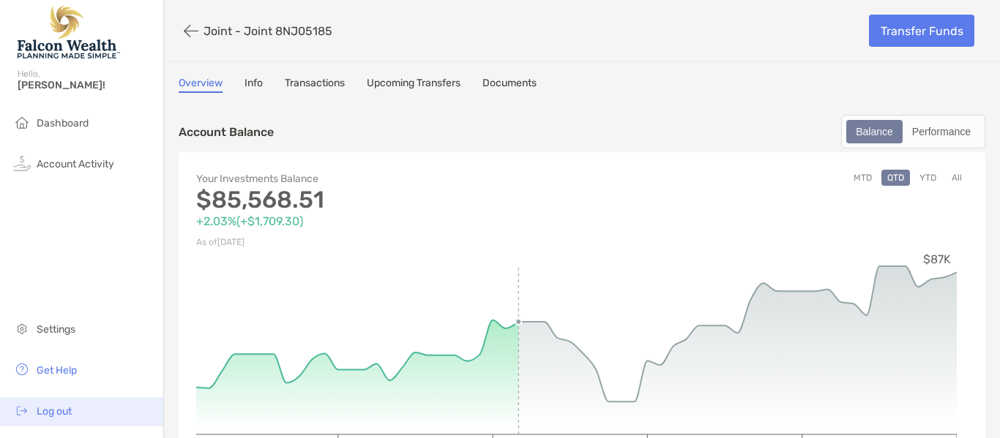
click at [62, 402] on li "Log out" at bounding box center [81, 411] width 163 height 29
